Goal: Transaction & Acquisition: Subscribe to service/newsletter

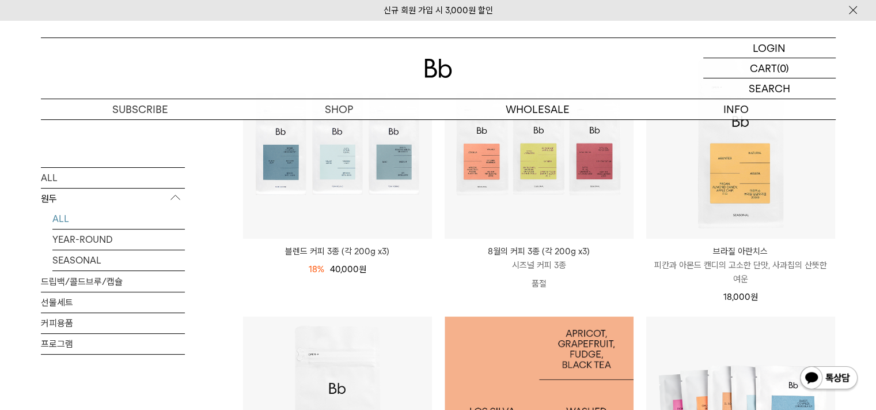
scroll to position [96, 0]
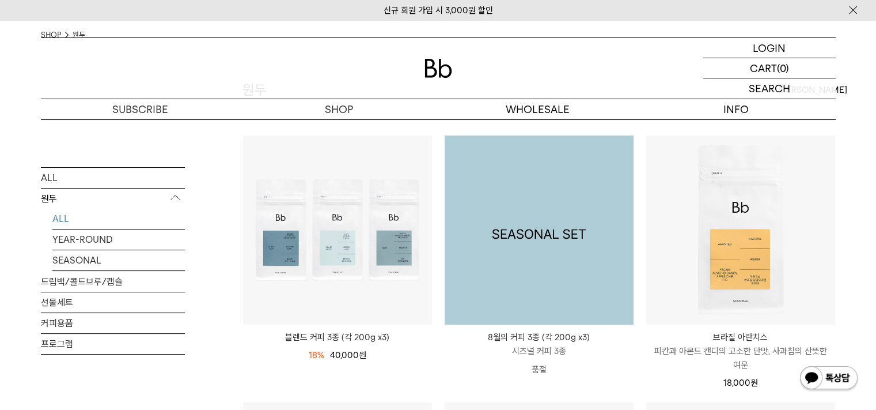
click at [628, 269] on img at bounding box center [539, 229] width 189 height 189
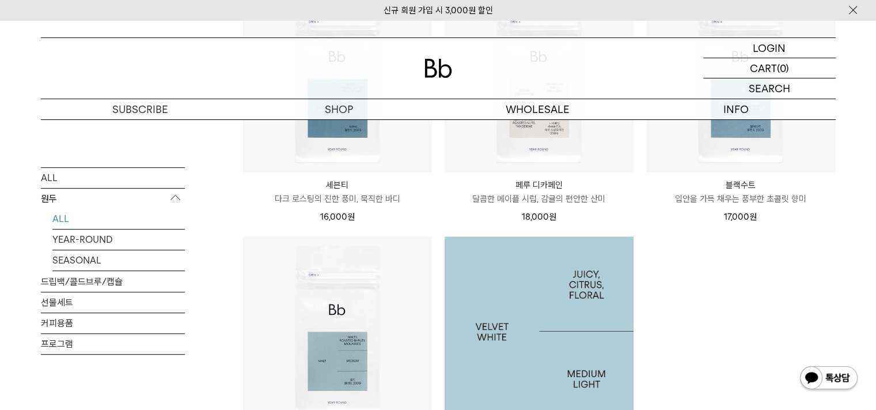
scroll to position [864, 0]
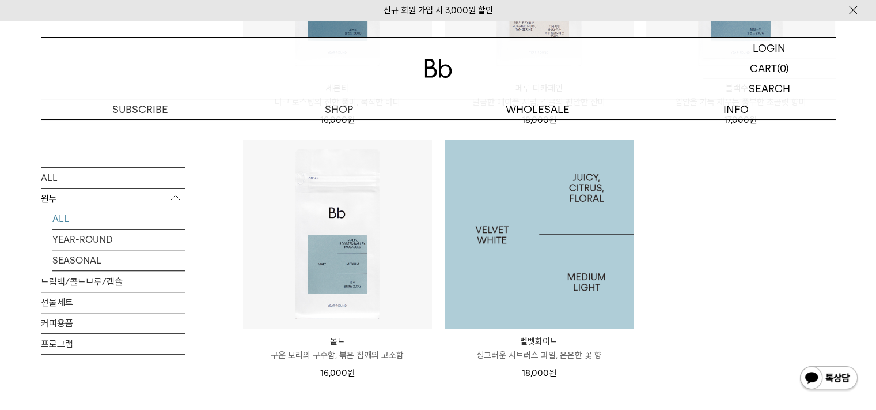
click at [606, 258] on img at bounding box center [539, 233] width 189 height 189
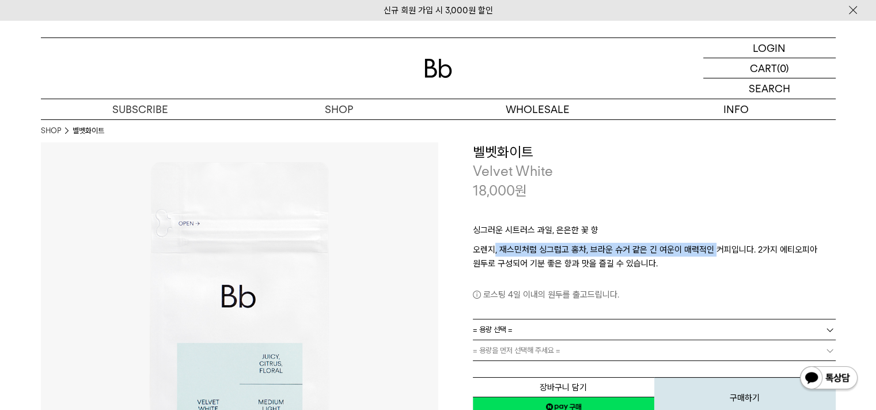
drag, startPoint x: 494, startPoint y: 249, endPoint x: 715, endPoint y: 251, distance: 220.7
click at [715, 251] on p "오렌지, 재스민처럼 싱그럽고 홍차, 브라운 슈거 같은 긴 여운이 매력적인 커피입니다. 2가지 에티오피아 원두로 구성되어 기분 좋은 향과 맛을 …" at bounding box center [654, 257] width 363 height 28
drag, startPoint x: 715, startPoint y: 251, endPoint x: 507, endPoint y: 244, distance: 208.7
click at [507, 244] on p "오렌지, 재스민처럼 싱그럽고 홍차, 브라운 슈거 같은 긴 여운이 매력적인 커피입니다. 2가지 에티오피아 원두로 구성되어 기분 좋은 향과 맛을 …" at bounding box center [654, 257] width 363 height 28
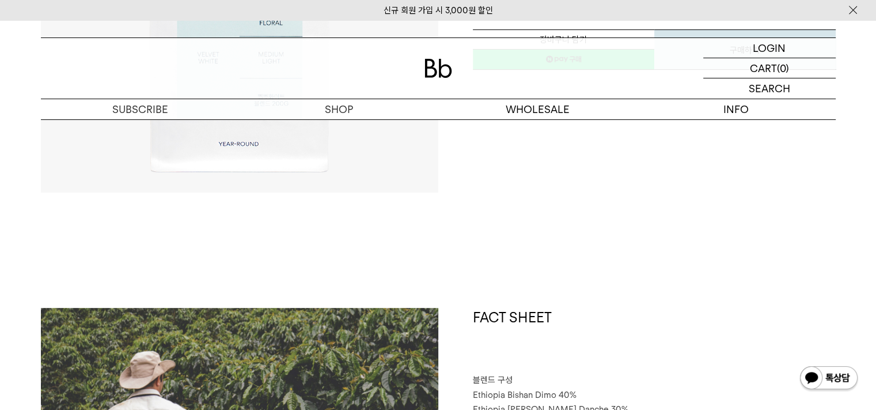
scroll to position [480, 0]
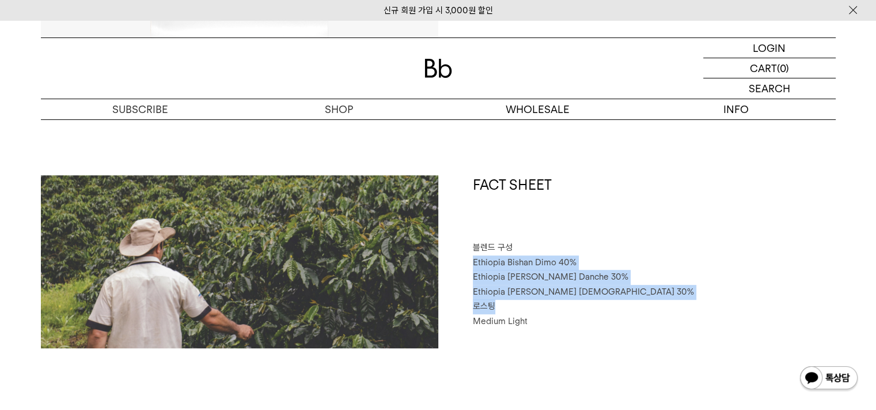
drag, startPoint x: 464, startPoint y: 264, endPoint x: 588, endPoint y: 309, distance: 131.6
click at [588, 309] on div "FACT SHEET 블렌드 구성 Ethiopia Bishan Dimo 40% Ethiopia Habtamu Yirgacheffe Danche …" at bounding box center [638, 261] width 398 height 173
click at [588, 309] on p "로스팅" at bounding box center [654, 306] width 363 height 15
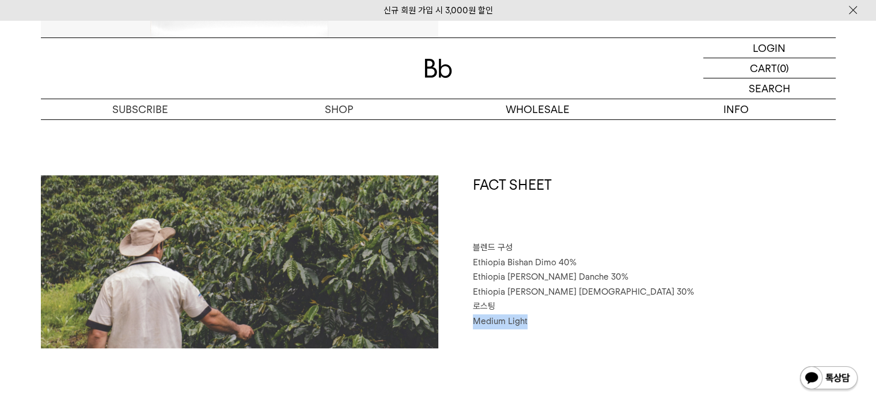
drag, startPoint x: 579, startPoint y: 301, endPoint x: 562, endPoint y: 316, distance: 22.8
click at [562, 316] on div "FACT SHEET 블렌드 구성 Ethiopia Bishan Dimo 40% Ethiopia Habtamu Yirgacheffe Danche …" at bounding box center [638, 261] width 398 height 173
click at [562, 316] on p "Medium Light" at bounding box center [654, 321] width 363 height 15
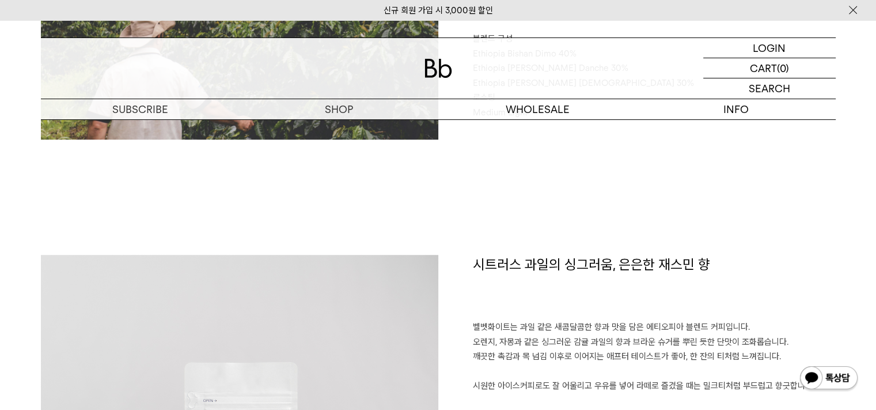
scroll to position [768, 0]
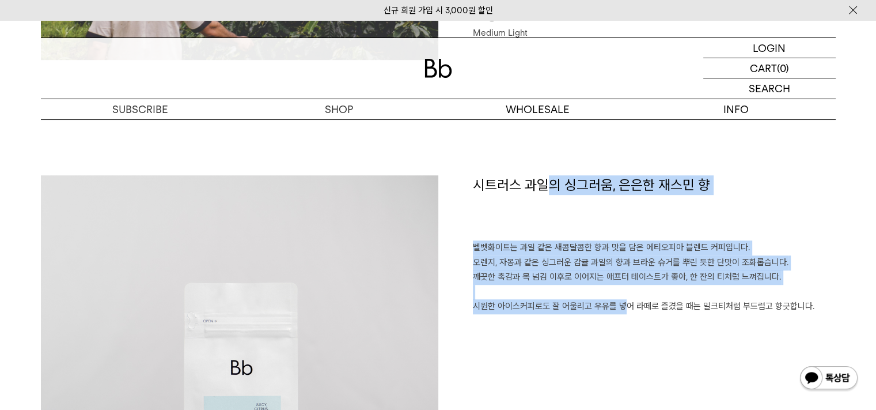
drag, startPoint x: 616, startPoint y: 301, endPoint x: 546, endPoint y: 236, distance: 96.2
click at [546, 236] on div "시트러스 과일의 싱그러움, 은은한 재스민 향 벨벳화이트는 과일 같은 새콤달콤한 향과 맛을 담은 에티오피아 블렌드 커피입니다. 오렌지, 자몽과 …" at bounding box center [638, 374] width 398 height 398
click at [615, 294] on p "벨벳화이트는 과일 같은 새콤달콤한 향과 맛을 담은 에티오피아 블렌드 커피입니다. 오렌지, 자몽과 같은 싱그러운 감귤 과일의 향과 브라운 슈거를…" at bounding box center [654, 277] width 363 height 74
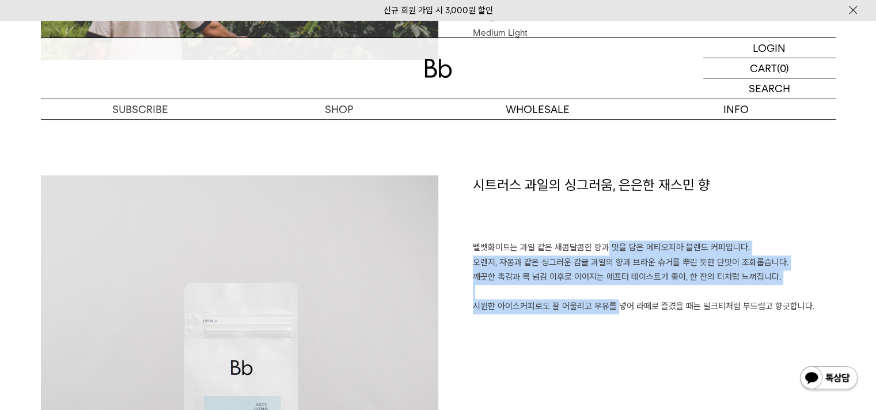
drag, startPoint x: 604, startPoint y: 245, endPoint x: 608, endPoint y: 303, distance: 57.8
click at [608, 303] on p "벨벳화이트는 과일 같은 새콤달콤한 향과 맛을 담은 에티오피아 블렌드 커피입니다. 오렌지, 자몽과 같은 싱그러운 감귤 과일의 향과 브라운 슈거를…" at bounding box center [654, 277] width 363 height 74
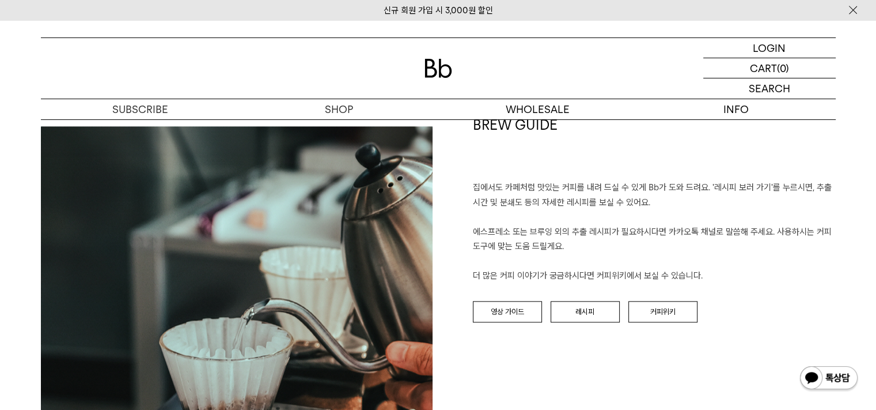
scroll to position [1344, 0]
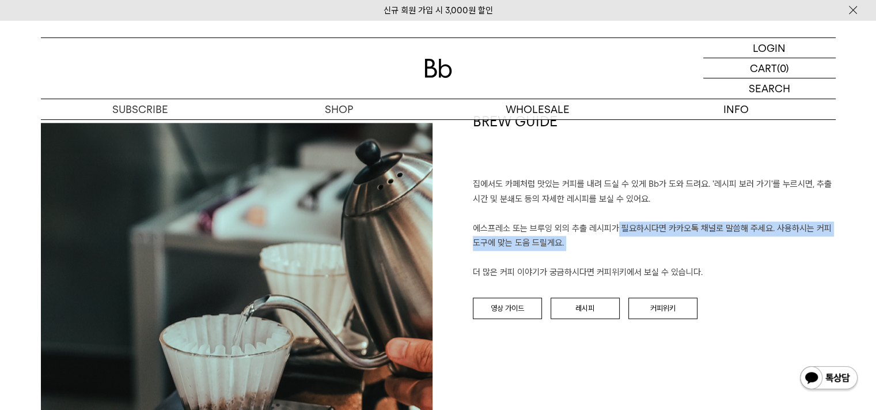
drag, startPoint x: 485, startPoint y: 228, endPoint x: 793, endPoint y: 264, distance: 310.5
click at [793, 264] on p "집에서도 카페처럼 맛있는 커피를 내려 드실 ﻿수 있게 Bb가 도와 드려요. '레시피 보러 가기'를 누르시면, 추출 시간 및 분쇄도 등의 자세한…" at bounding box center [654, 228] width 363 height 103
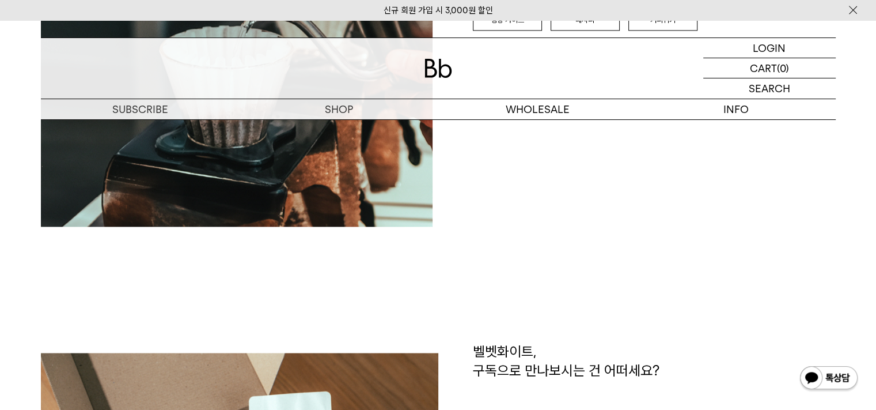
scroll to position [1824, 0]
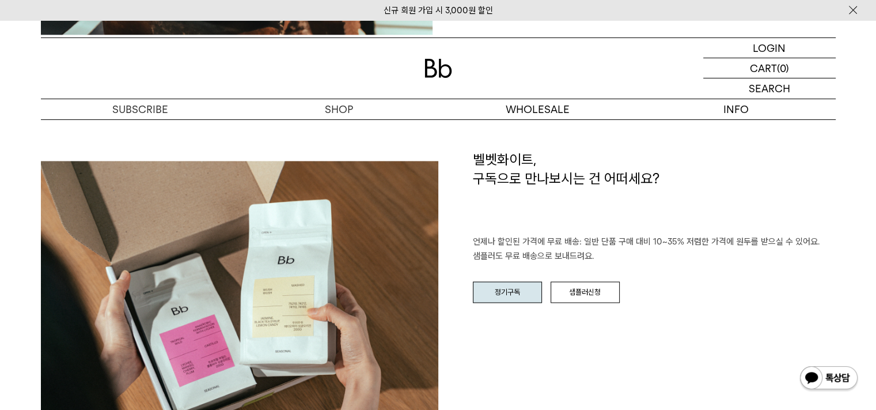
click at [522, 288] on link "정기구독" at bounding box center [507, 292] width 69 height 22
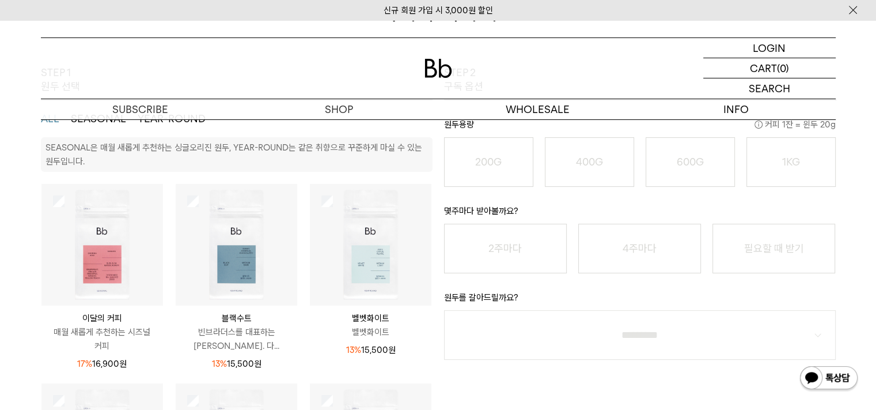
click at [328, 199] on img at bounding box center [371, 245] width 122 height 122
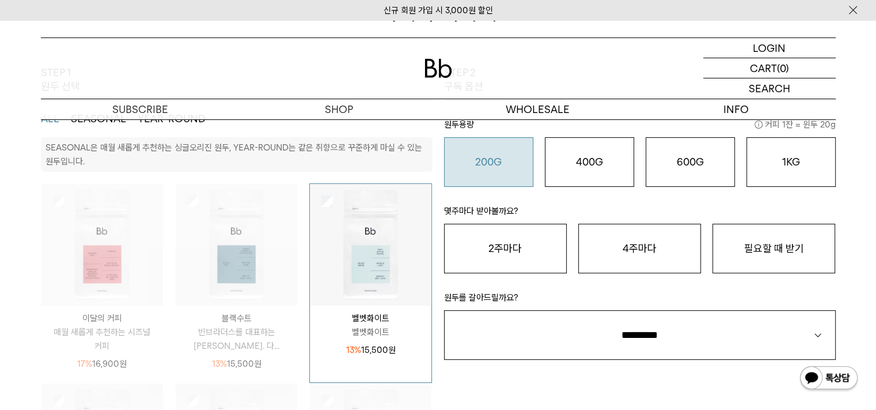
click at [498, 172] on button "200G 16,900 원" at bounding box center [488, 162] width 89 height 50
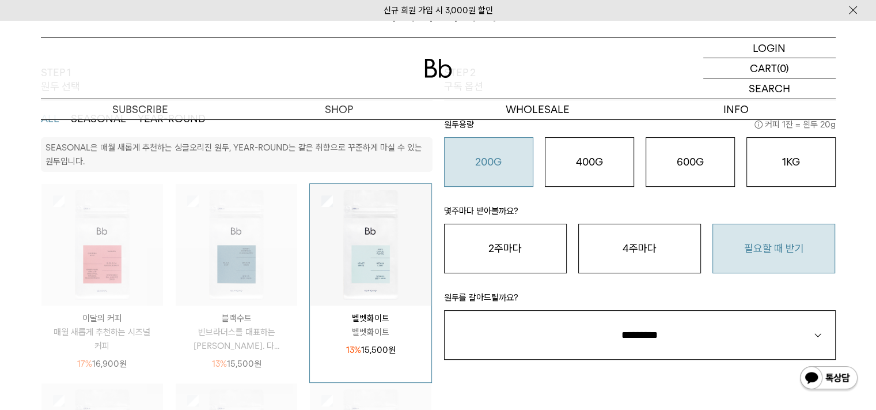
click at [762, 255] on button "필요할 때 받기" at bounding box center [774, 249] width 123 height 50
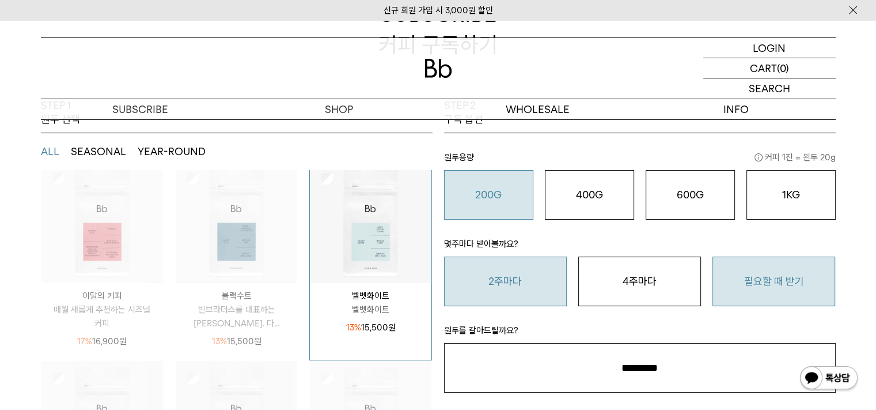
scroll to position [192, 0]
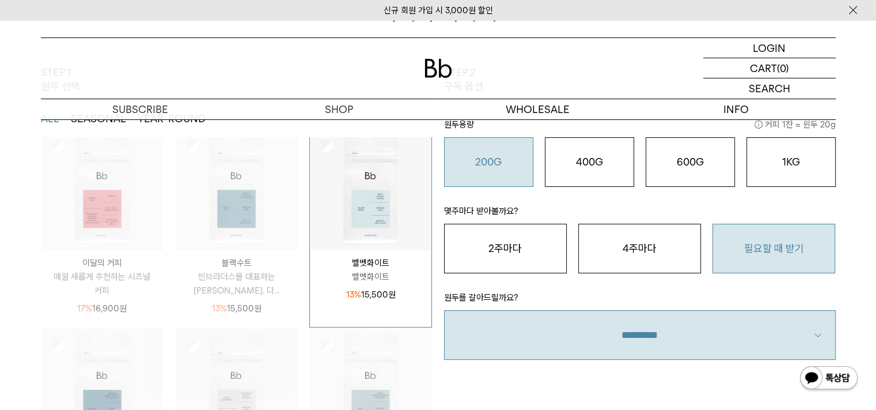
click at [699, 335] on select "**********" at bounding box center [640, 335] width 392 height 50
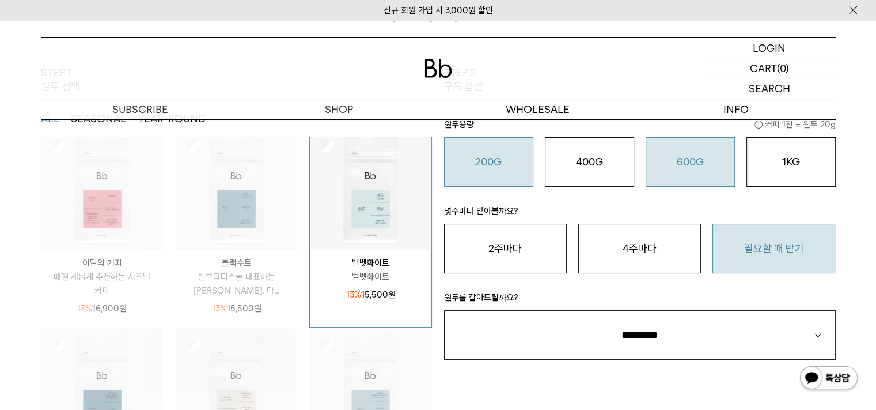
select select "**"
click at [444, 310] on select "**********" at bounding box center [640, 335] width 392 height 50
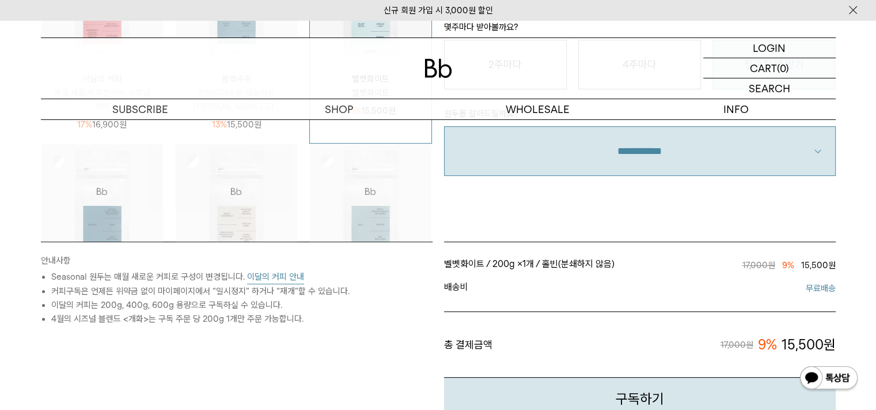
scroll to position [384, 0]
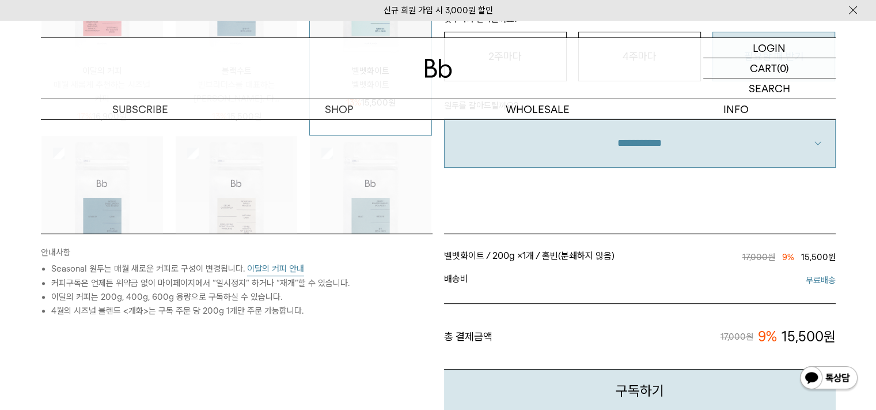
click at [701, 199] on div "STEP 2 구독 옵션 원두용량 커피 1잔 = 윈두 20g 200G 16,900 원 400G 31,000 원 600G 43,000 원 1KG …" at bounding box center [640, 54] width 403 height 360
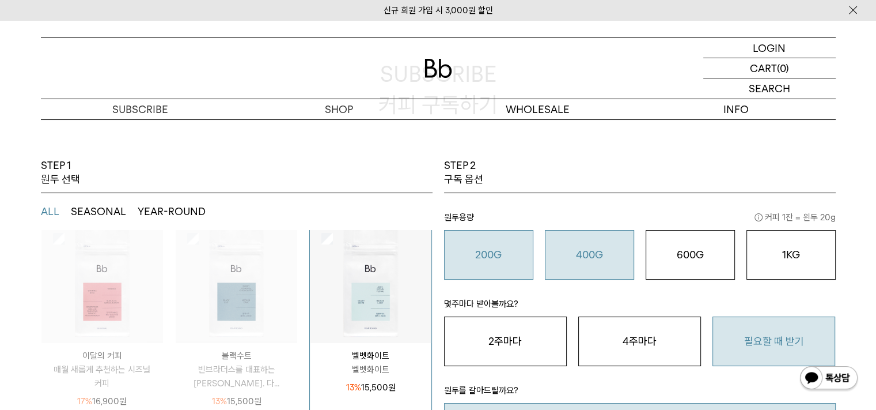
scroll to position [96, 0]
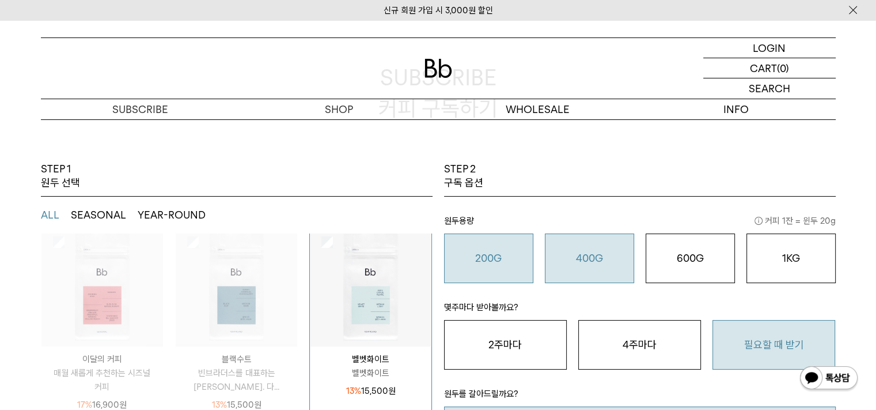
click at [614, 259] on div "400G 31,000 원" at bounding box center [589, 258] width 77 height 14
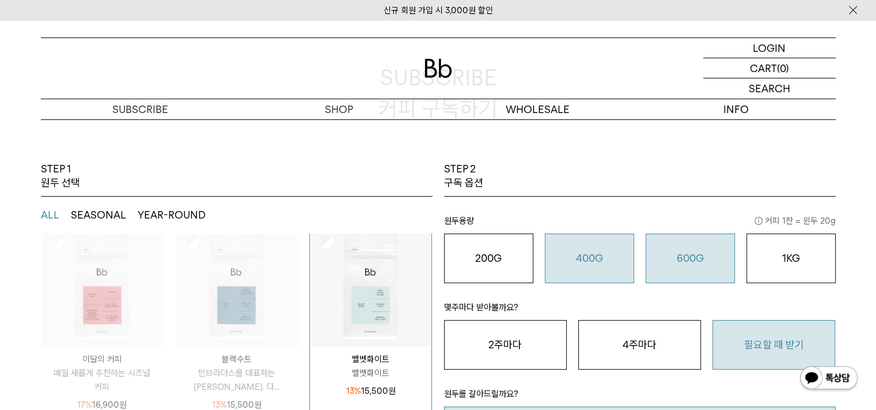
click at [696, 264] on div "600G 43,000 원" at bounding box center [690, 258] width 77 height 14
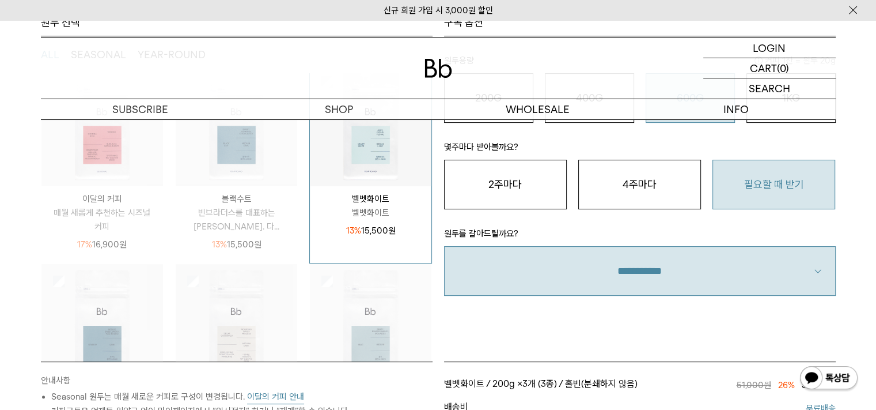
scroll to position [192, 0]
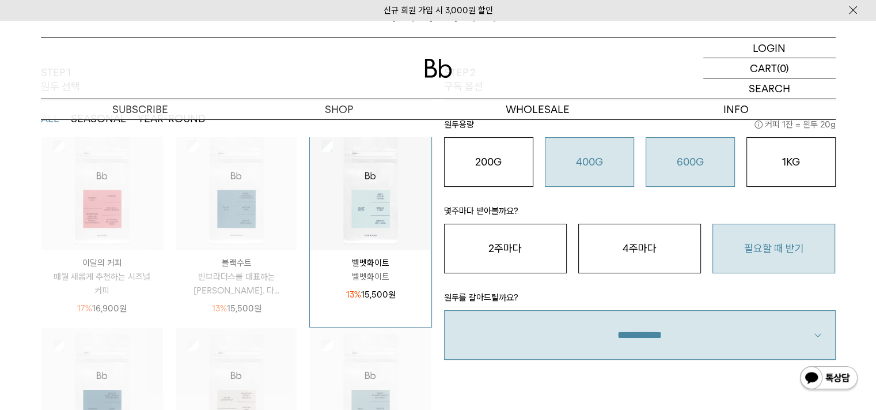
click at [597, 180] on button "400G 31,000 원" at bounding box center [589, 162] width 89 height 50
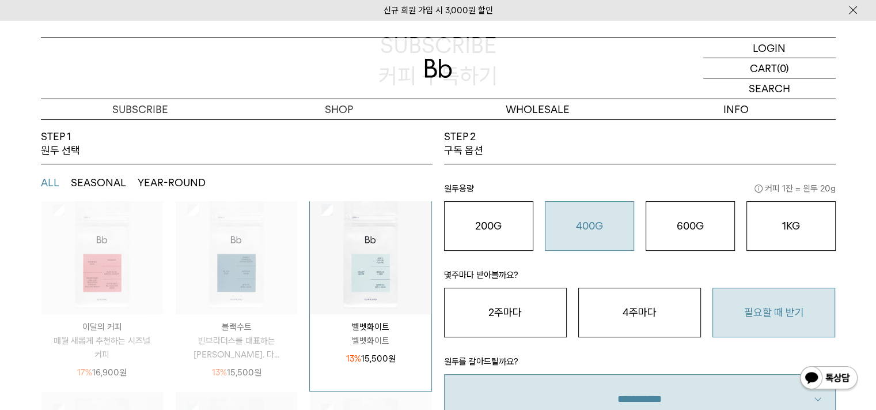
scroll to position [96, 0]
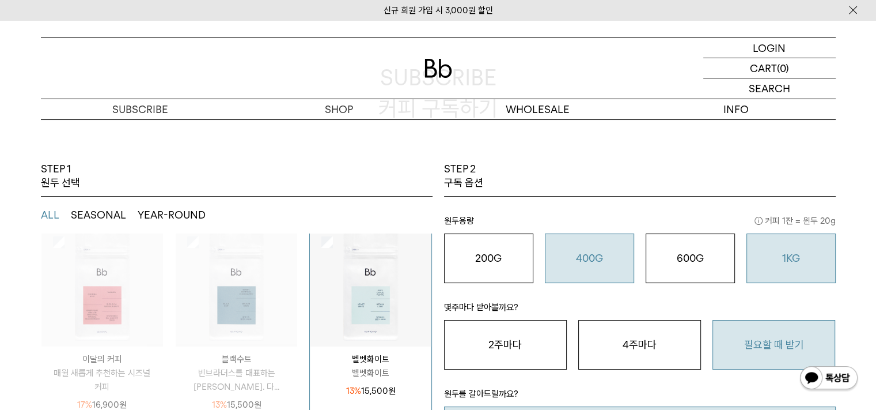
click at [789, 247] on button "1KG 49,900 원" at bounding box center [791, 258] width 89 height 50
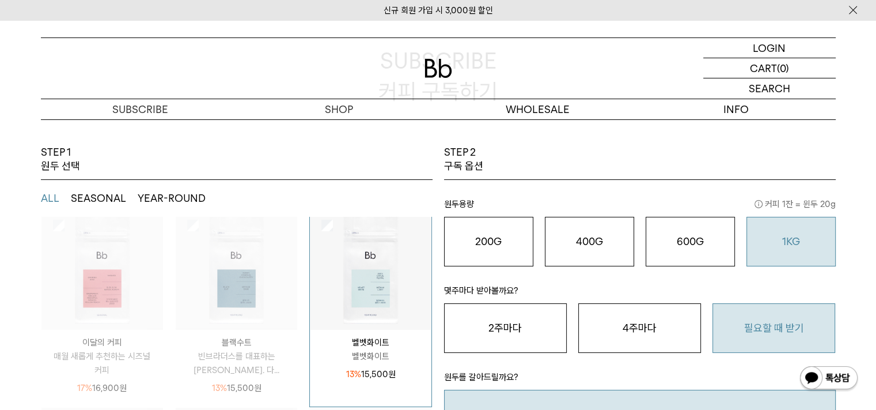
scroll to position [0, 0]
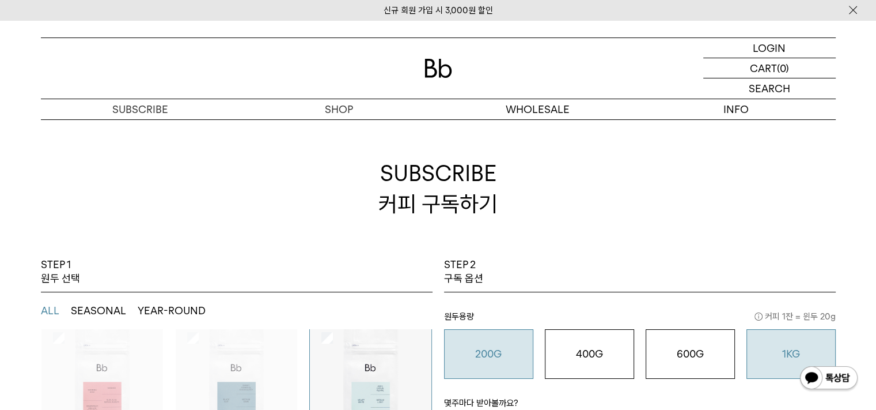
click at [483, 329] on button "200G 16,900 원" at bounding box center [488, 354] width 89 height 50
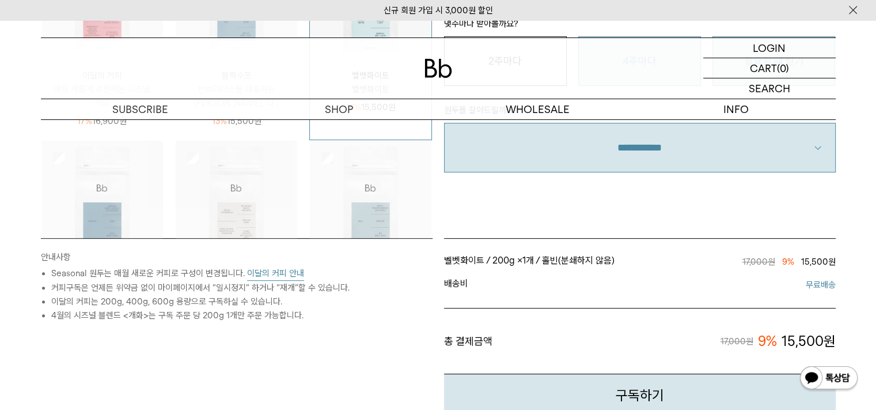
scroll to position [480, 0]
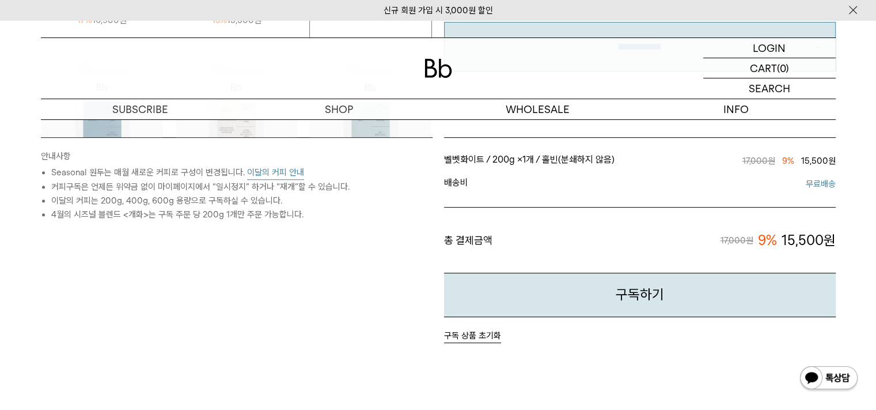
click at [402, 1] on div "신규 회원 가입 시 3,000원 할인" at bounding box center [438, 10] width 876 height 20
drag, startPoint x: 326, startPoint y: 323, endPoint x: 318, endPoint y: 292, distance: 32.1
click at [318, 292] on div "안내사항 Seasonal 원두는 매월 새로운 커피로 구성이 변경됩니다. 이달의 커피 안내 커피구독은 언제든 위약금 없이 마이페이지에서 “일시정…" at bounding box center [236, 240] width 403 height 206
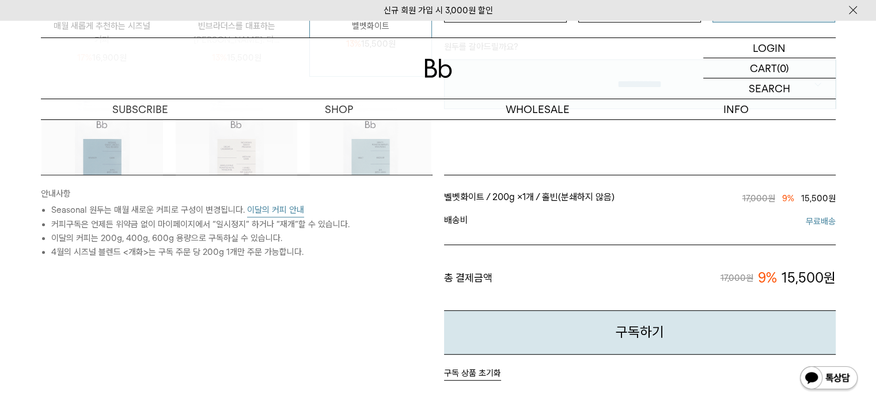
scroll to position [672, 0]
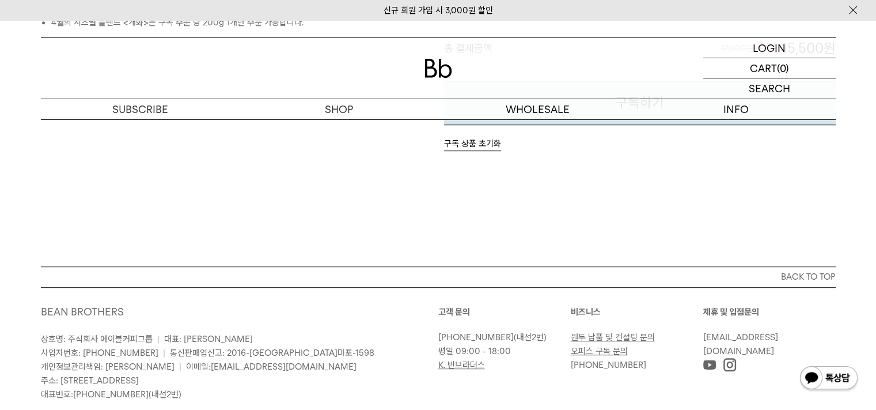
click at [633, 336] on link "원두 납품 및 컨설팅 문의" at bounding box center [613, 337] width 84 height 10
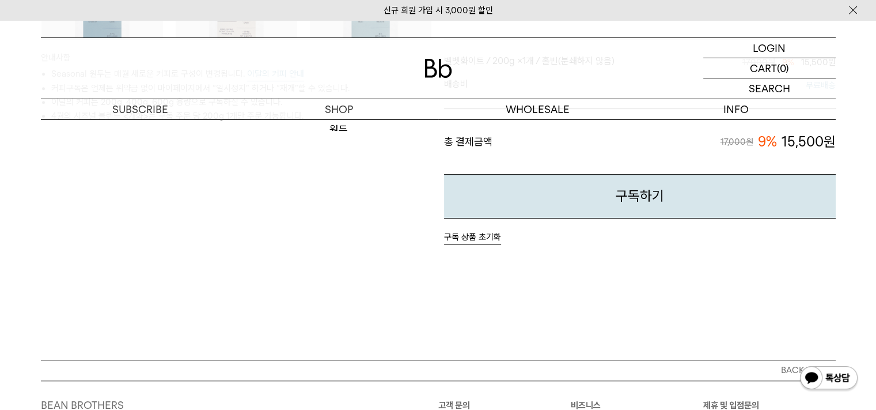
scroll to position [0, 0]
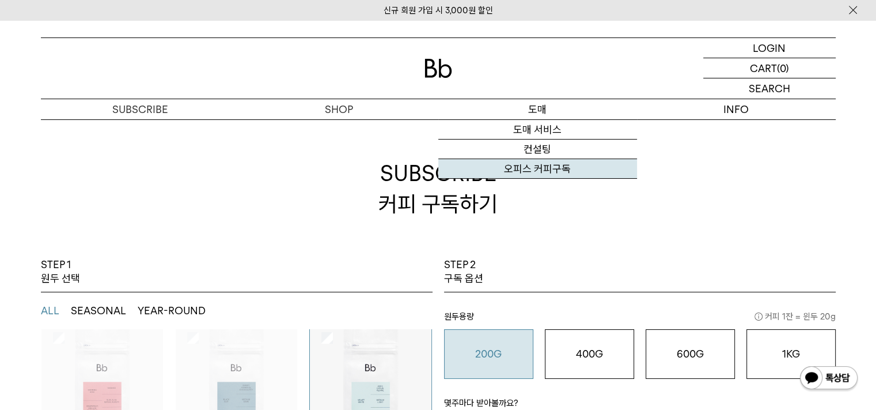
click at [553, 169] on link "오피스 커피구독" at bounding box center [538, 169] width 199 height 20
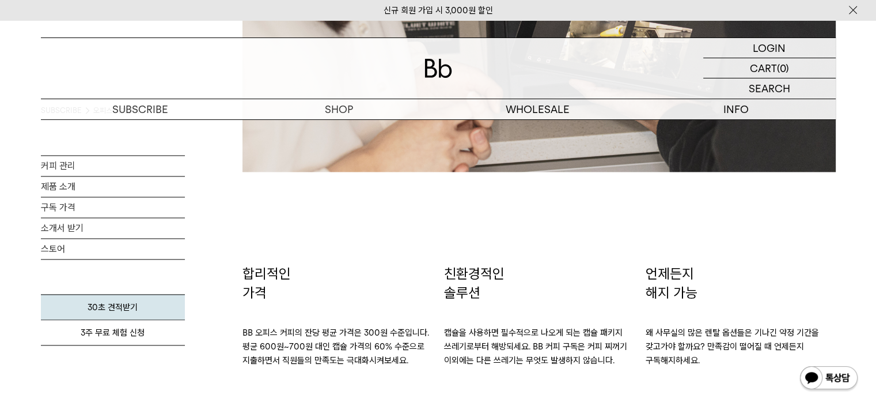
scroll to position [1824, 0]
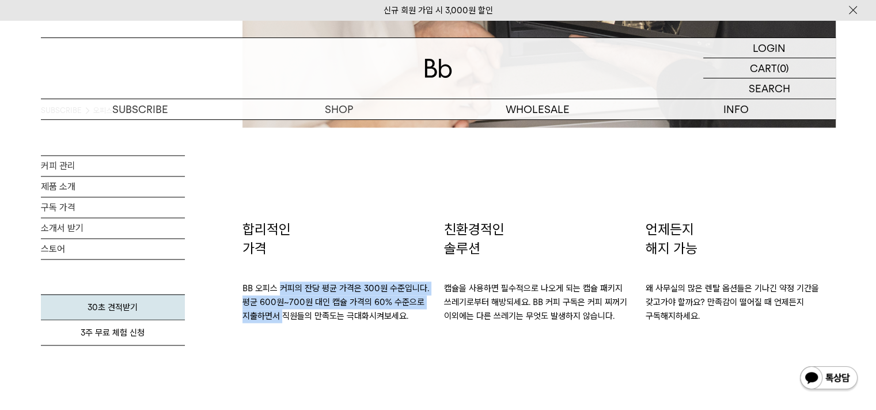
drag, startPoint x: 281, startPoint y: 294, endPoint x: 281, endPoint y: 313, distance: 19.0
click at [281, 313] on p "BB 오피스 커피의 잔당 평균 가격은 300원 수준입니다. 평균 600원~700원 대인 캡슐 가격의 60% 수준으로 지출하면서 직원들의 만족도…" at bounding box center [338, 290] width 190 height 65
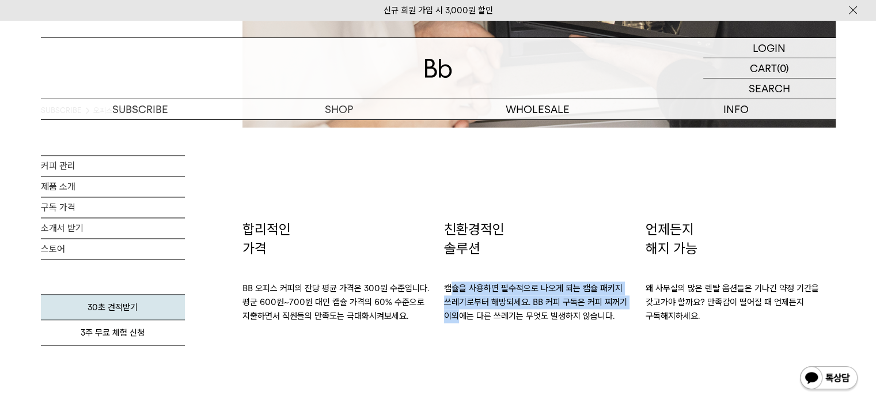
drag, startPoint x: 449, startPoint y: 286, endPoint x: 455, endPoint y: 319, distance: 33.3
click at [455, 319] on p "캡슐을 사용하면 필수적으로 나오게 되는 캡슐 패키지 쓰레기로부터 해방되세요. BB 커피 구독은 커피 찌꺼기 이외에는 다른 쓰레기는 무엇도 발생…" at bounding box center [539, 290] width 190 height 65
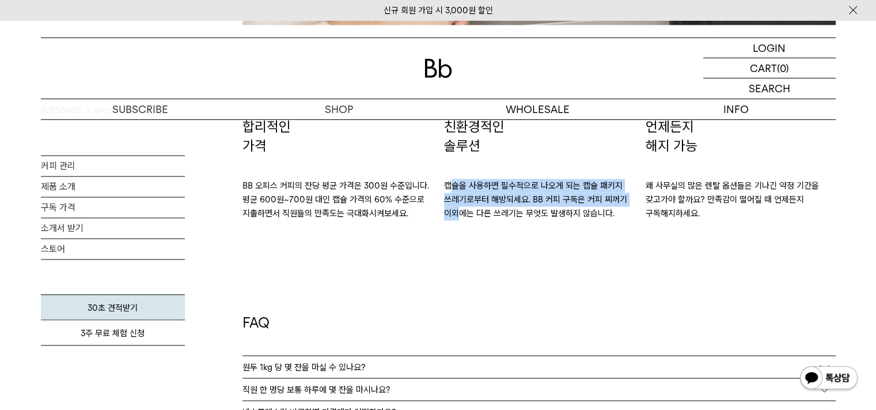
scroll to position [2017, 0]
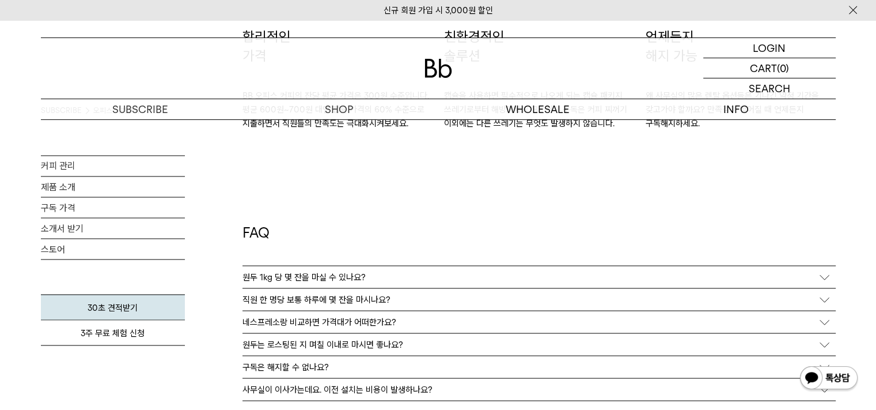
click at [373, 276] on div "원두 1kg 당 몇 잔을 마실 수 있나요?" at bounding box center [540, 277] width 594 height 22
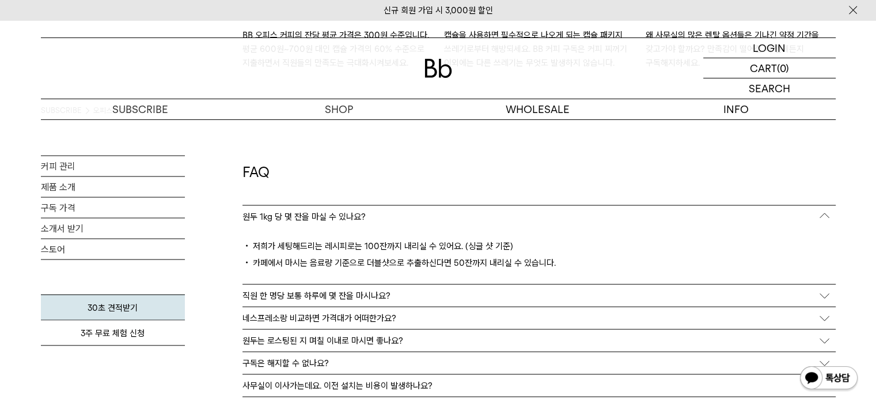
scroll to position [2112, 0]
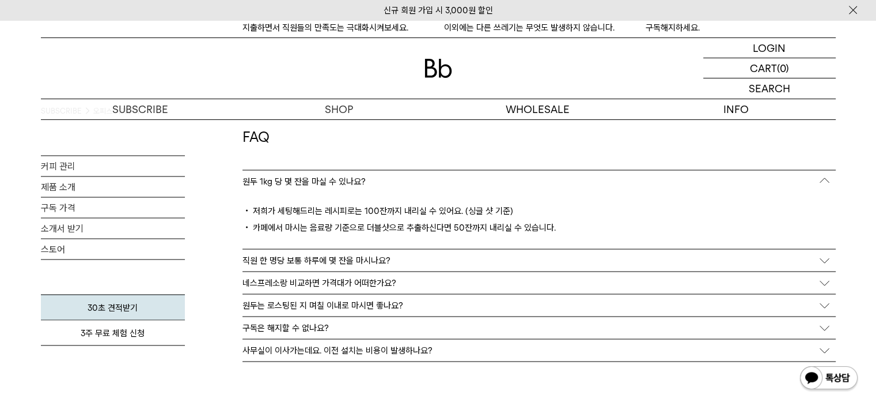
click at [385, 255] on p "직원 한 명당 보통 하루에 몇 잔을 마시나요?" at bounding box center [317, 260] width 148 height 10
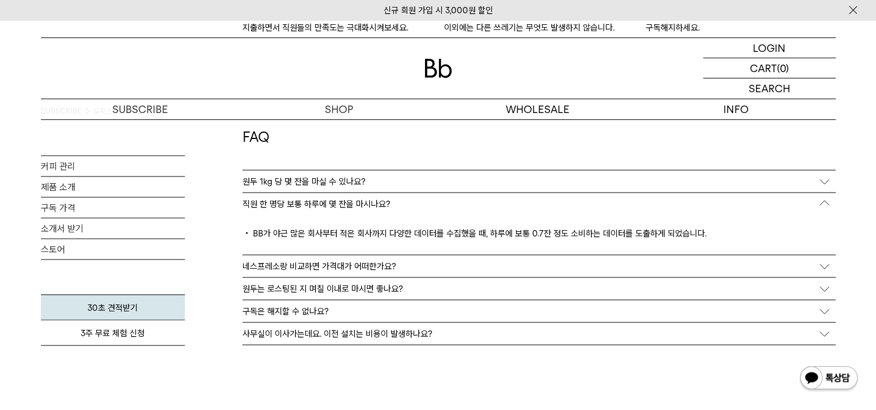
click at [385, 266] on p "네스프레소랑 비교하면 가격대가 어떠한가요?" at bounding box center [320, 265] width 154 height 10
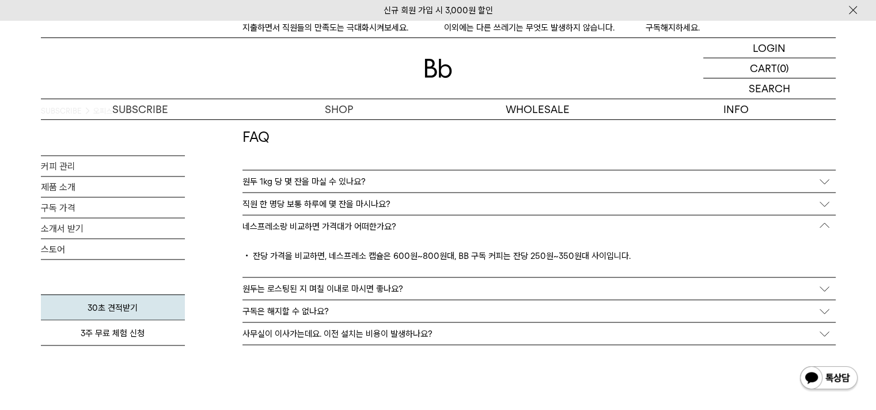
click at [385, 293] on div "원두는 로스팅된 지 며칠 이내로 마시면 좋나요?" at bounding box center [540, 288] width 594 height 22
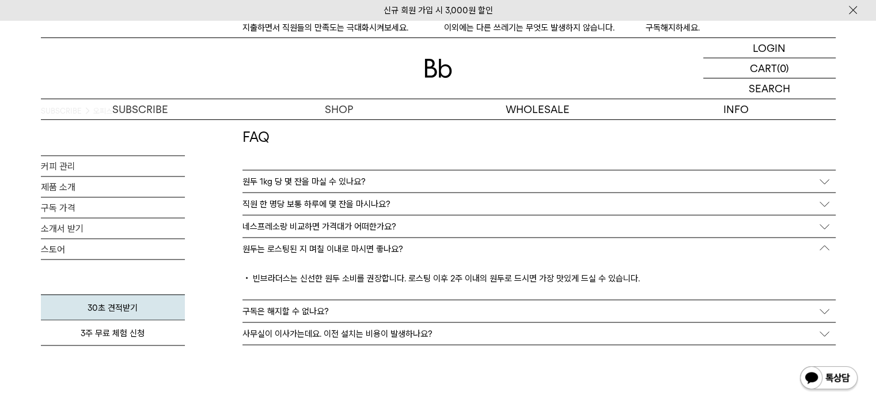
click at [383, 316] on div "구독은 해지할 수 없나요?" at bounding box center [540, 311] width 594 height 22
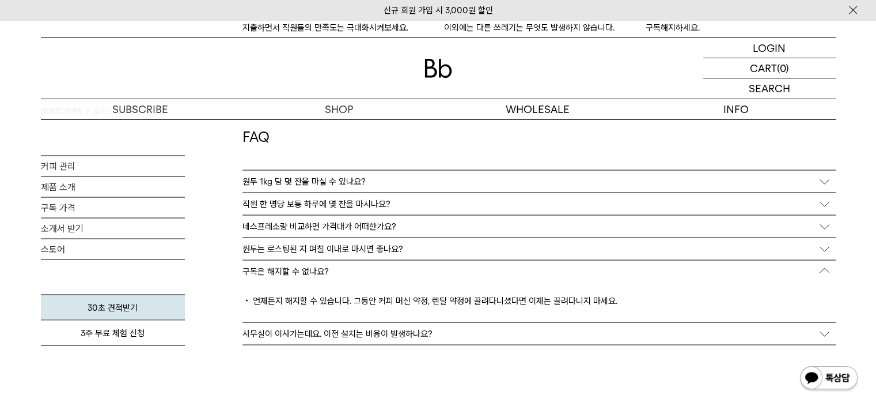
click at [380, 253] on p "원두는 로스팅된 지 며칠 이내로 마시면 좋나요?" at bounding box center [323, 248] width 161 height 10
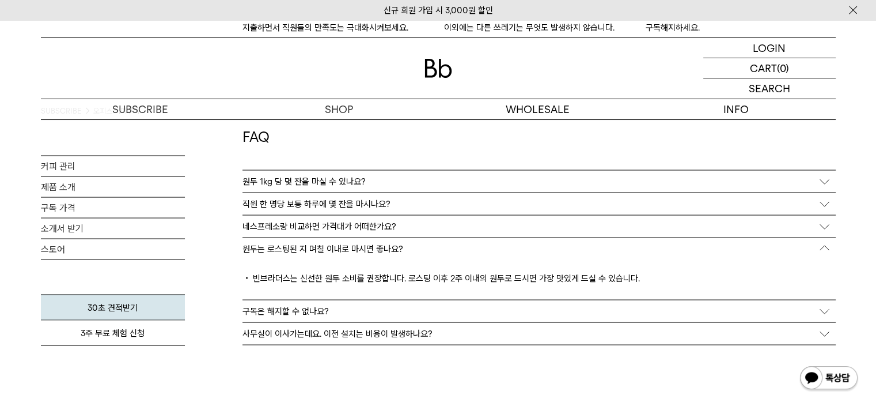
click at [390, 300] on div "구독은 해지할 수 없나요?" at bounding box center [540, 311] width 594 height 22
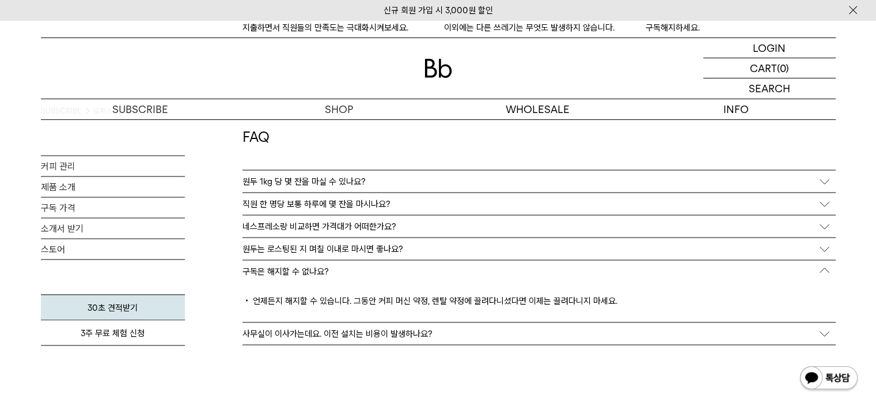
click at [390, 335] on p "사무실이 이사가는데요. 이전 설치는 비용이 발생하나요?" at bounding box center [338, 333] width 190 height 10
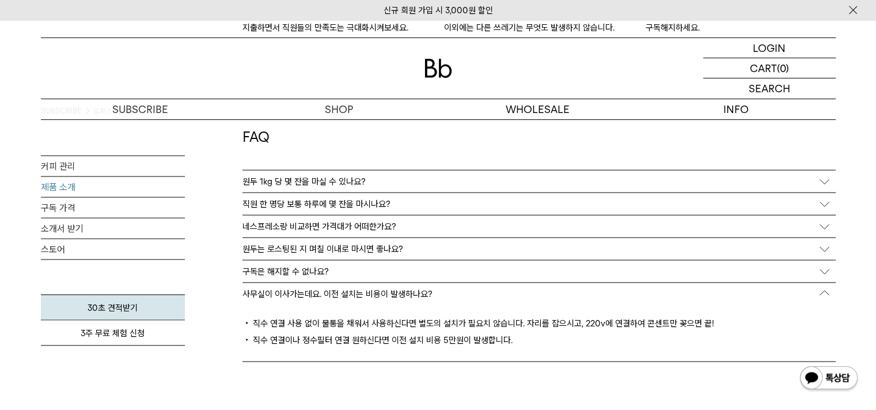
click at [69, 190] on link "제품 소개" at bounding box center [113, 186] width 144 height 20
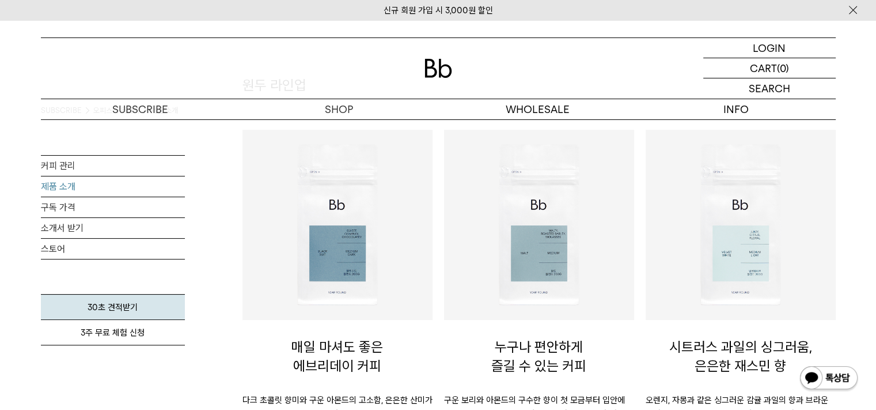
scroll to position [192, 0]
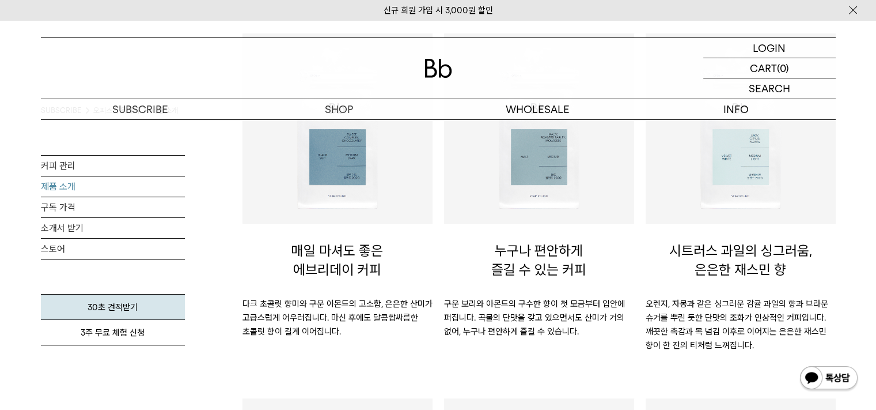
drag, startPoint x: 763, startPoint y: 345, endPoint x: 645, endPoint y: 305, distance: 124.3
click at [646, 305] on p "오렌지, 자몽과 같은 싱그러운 감귤 과일의 향과 브라운 슈거를 뿌린 듯한 단맛의 조화가 인상적인 커피입니다. 깨끗한 촉감과 목 넘김 이후로 이…" at bounding box center [741, 324] width 190 height 55
click at [107, 205] on link "구독 가격" at bounding box center [113, 207] width 144 height 20
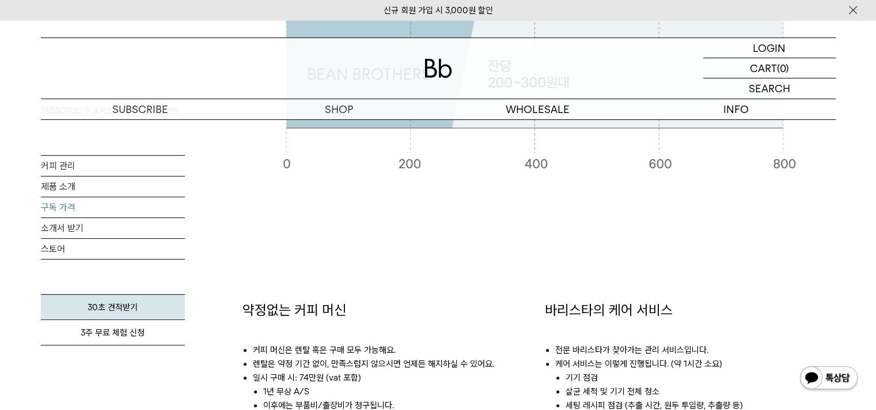
scroll to position [576, 0]
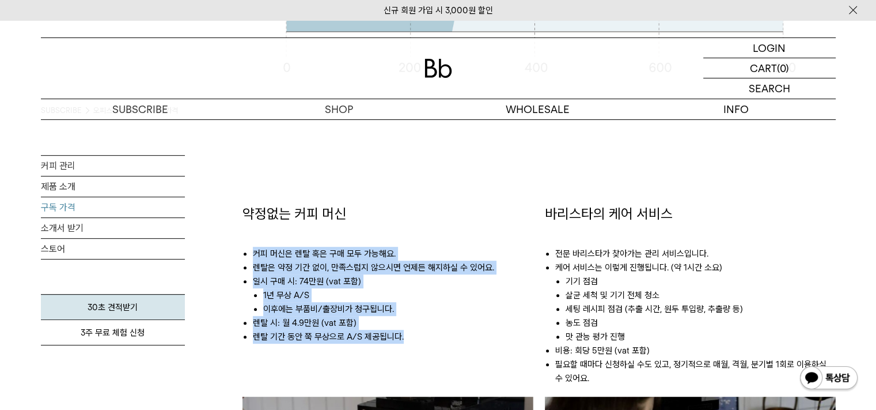
drag, startPoint x: 244, startPoint y: 254, endPoint x: 432, endPoint y: 347, distance: 210.0
click at [432, 347] on ul "커피 머신은 렌탈 혹은 구매 모두 가능해요. 렌탈은 약정 기간 없이, 만족스럽지 않으시면 언제든 해지하실 수 있어요. 일시 [GEOGRAPHI…" at bounding box center [388, 289] width 291 height 131
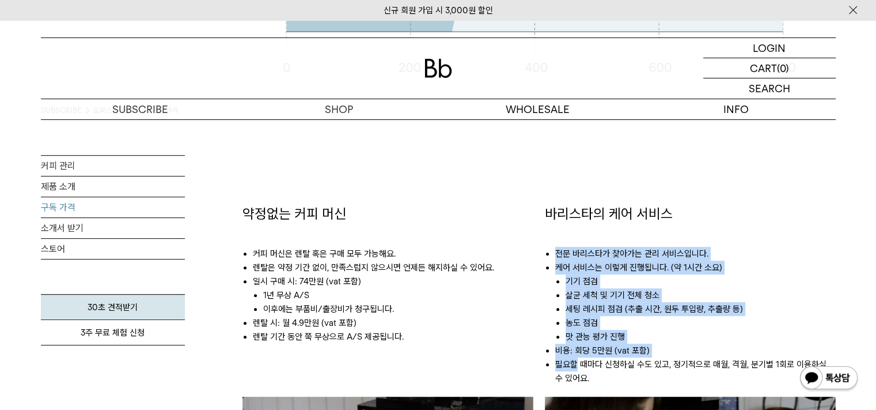
drag, startPoint x: 553, startPoint y: 250, endPoint x: 579, endPoint y: 368, distance: 120.3
click at [579, 368] on ul "전문 바리스타가 찾아가는 관리 서비스입니다. 케어 서비스는 이렇게 진행됩니다. (약 1시간 소요) 기기 점검 살균 세척 및 기기 전체 청소 세…" at bounding box center [690, 310] width 291 height 173
click at [575, 299] on li "살균 세척 및 기기 전체 청소" at bounding box center [701, 295] width 270 height 14
drag, startPoint x: 565, startPoint y: 289, endPoint x: 579, endPoint y: 368, distance: 80.6
click at [579, 368] on ul "전문 바리스타가 찾아가는 관리 서비스입니다. 케어 서비스는 이렇게 진행됩니다. (약 1시간 소요) 기기 점검 살균 세척 및 기기 전체 청소 세…" at bounding box center [690, 310] width 291 height 173
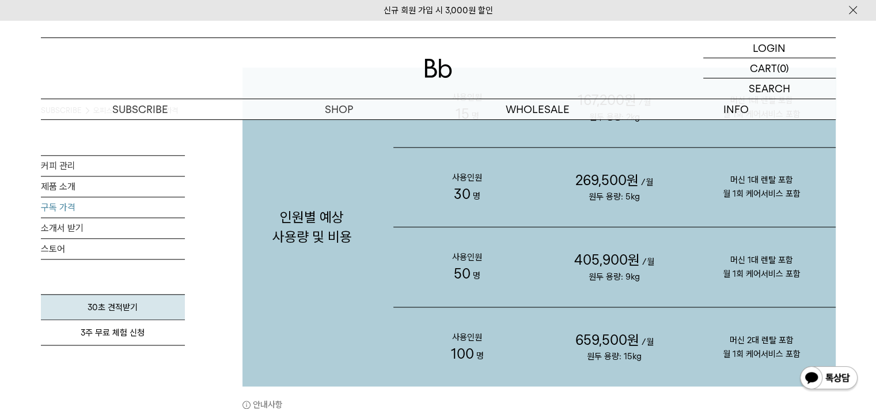
scroll to position [1248, 0]
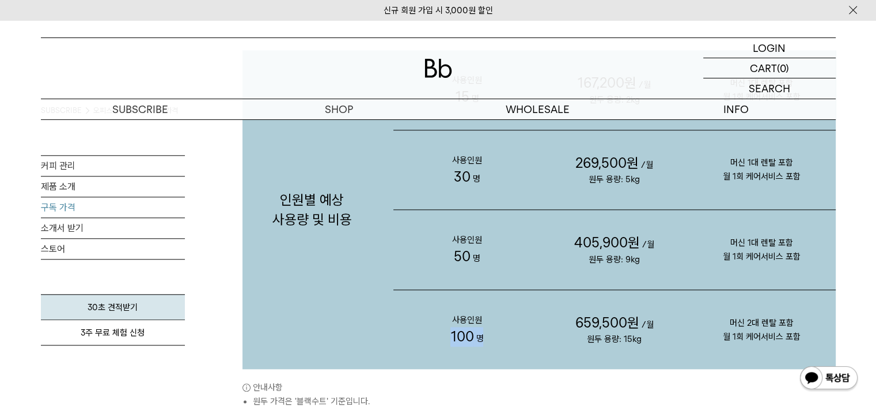
drag, startPoint x: 447, startPoint y: 339, endPoint x: 482, endPoint y: 339, distance: 34.6
click at [482, 339] on p "사용인원 100 명" at bounding box center [468, 330] width 148 height 80
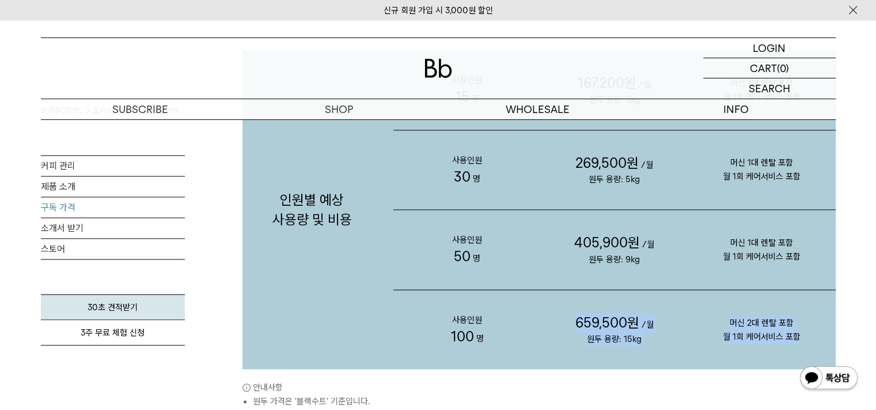
drag, startPoint x: 574, startPoint y: 324, endPoint x: 810, endPoint y: 343, distance: 237.0
click at [810, 343] on div "사용인원 100 명 659,500원 /월 원두 용량: 15kg 머신 2대 렌탈 포함 월 1회 케어서비스 포함" at bounding box center [615, 330] width 443 height 80
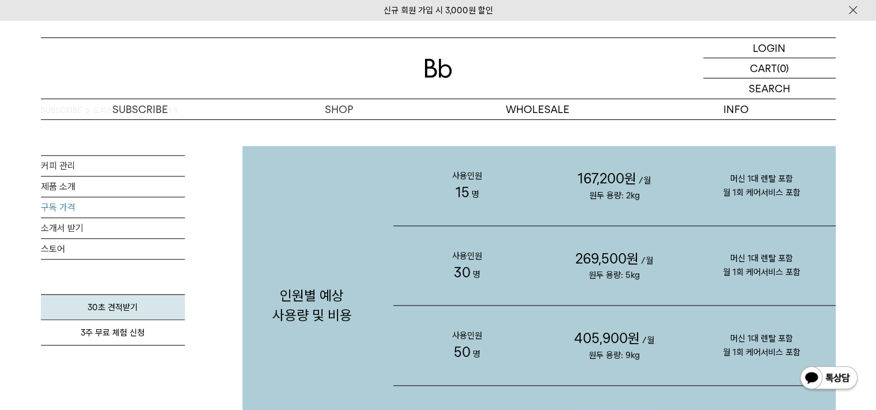
scroll to position [1056, 0]
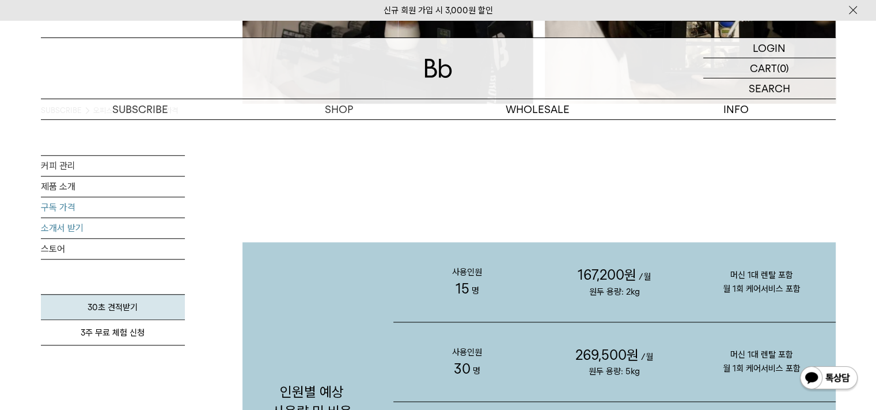
click at [105, 226] on link "소개서 받기" at bounding box center [113, 228] width 144 height 20
click at [69, 246] on link "스토어" at bounding box center [113, 249] width 144 height 20
